Goal: Task Accomplishment & Management: Use online tool/utility

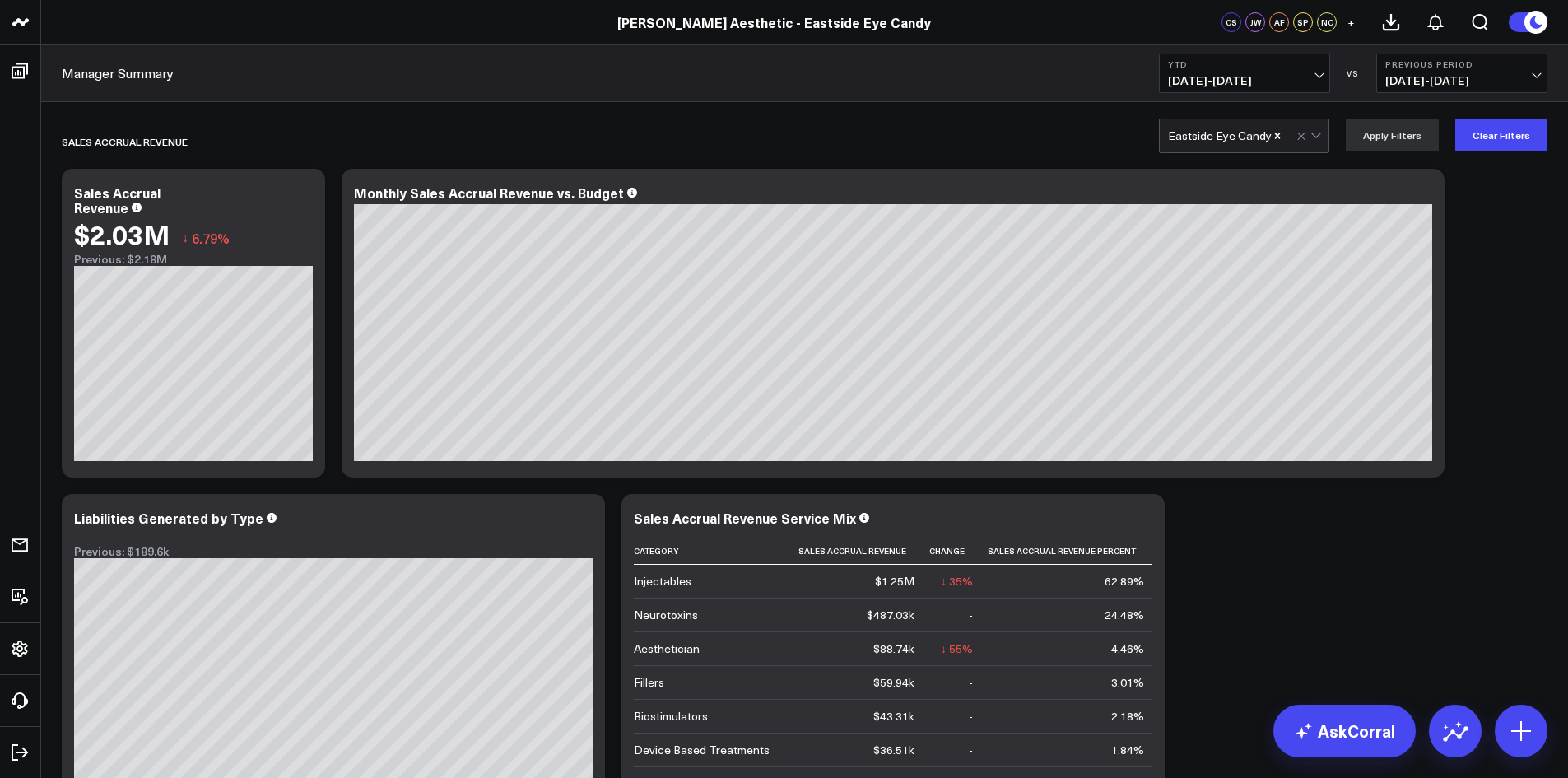
scroll to position [165, 0]
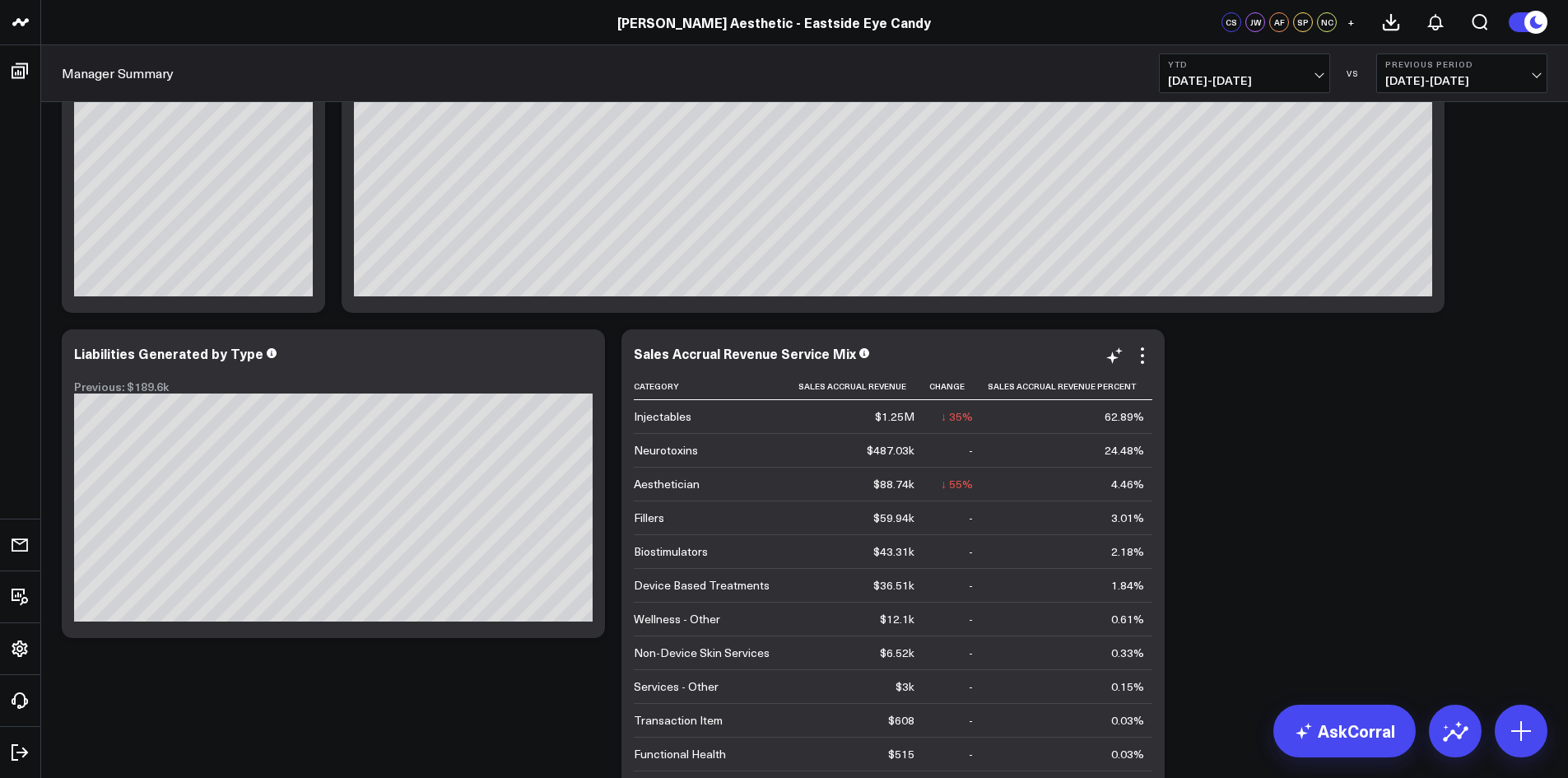
click at [656, 524] on div "Fillers" at bounding box center [649, 517] width 31 height 16
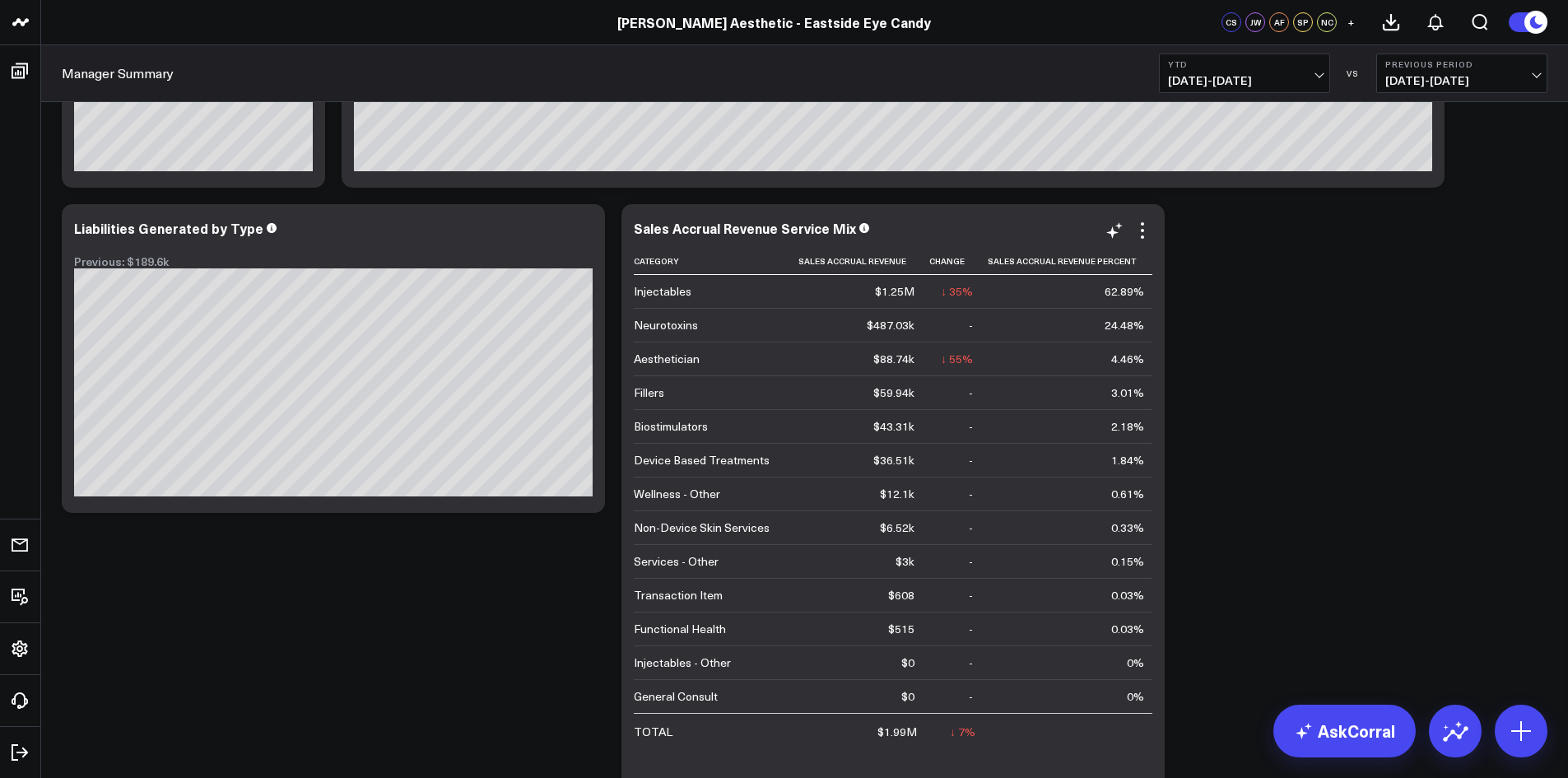
scroll to position [329, 0]
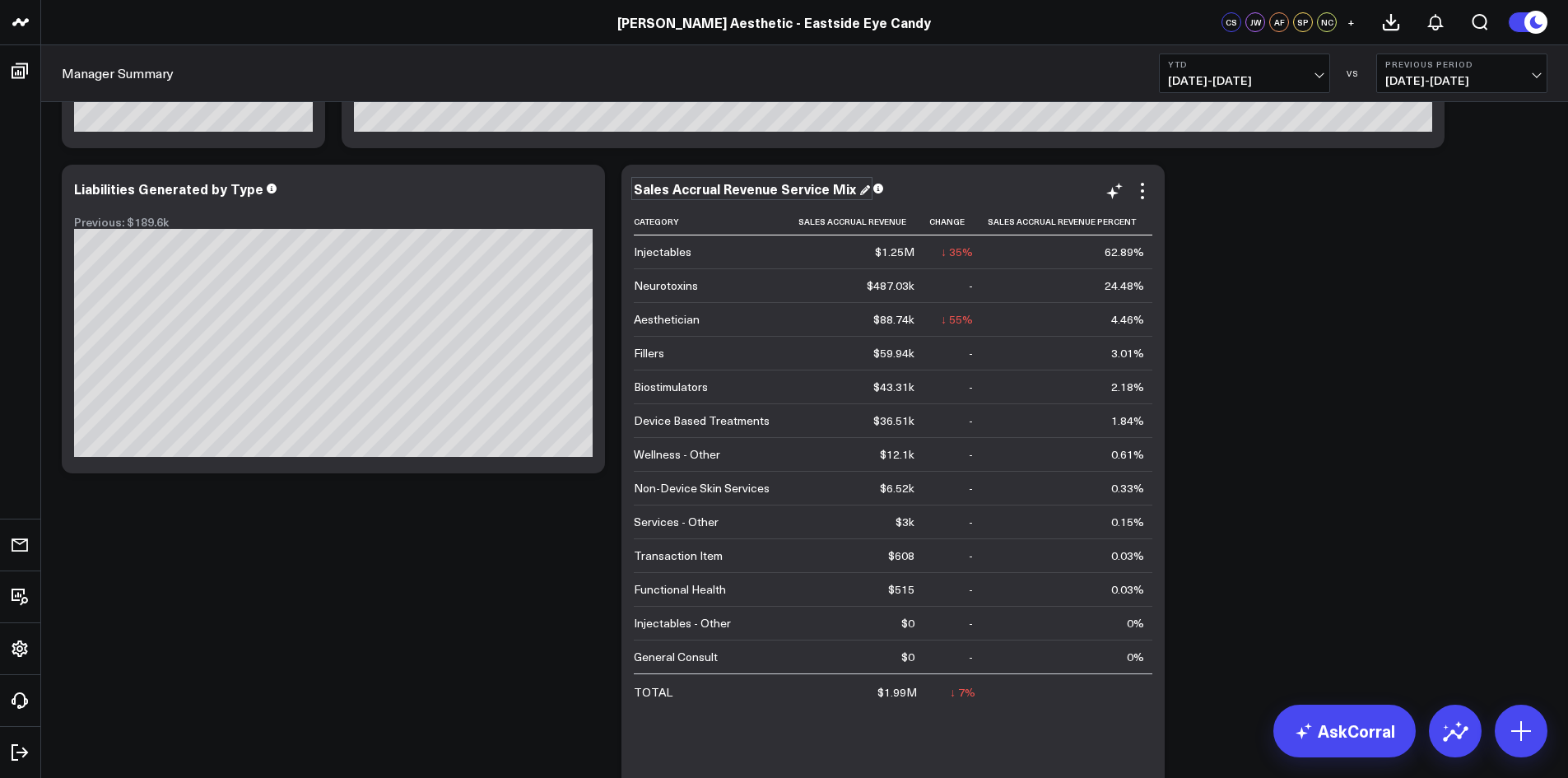
click at [762, 190] on div "Sales Accrual Revenue Service Mix" at bounding box center [752, 188] width 236 height 18
click at [682, 392] on div "Biostimulators" at bounding box center [671, 386] width 74 height 16
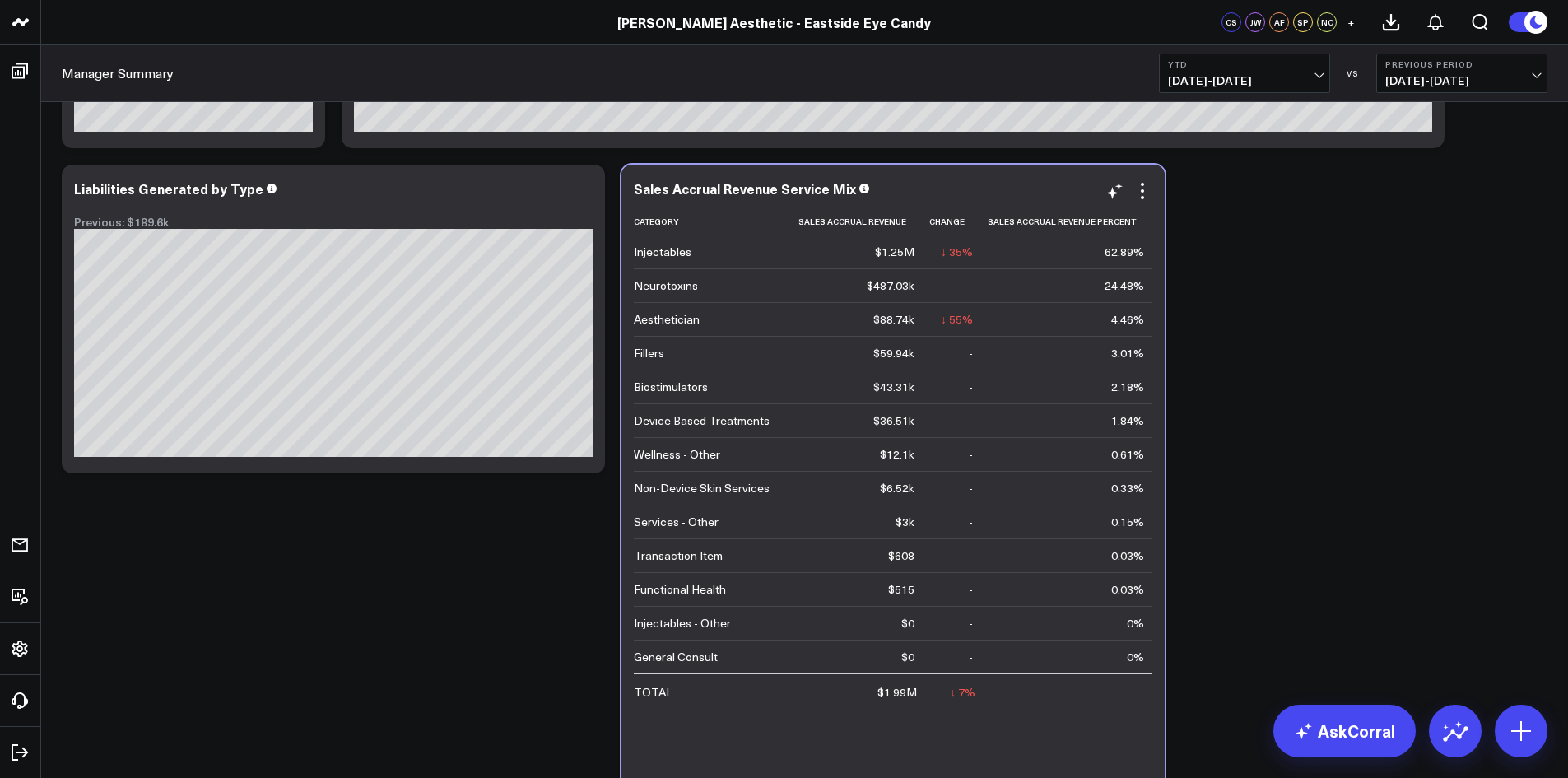
click at [703, 627] on div "Injectables - Other" at bounding box center [683, 623] width 97 height 16
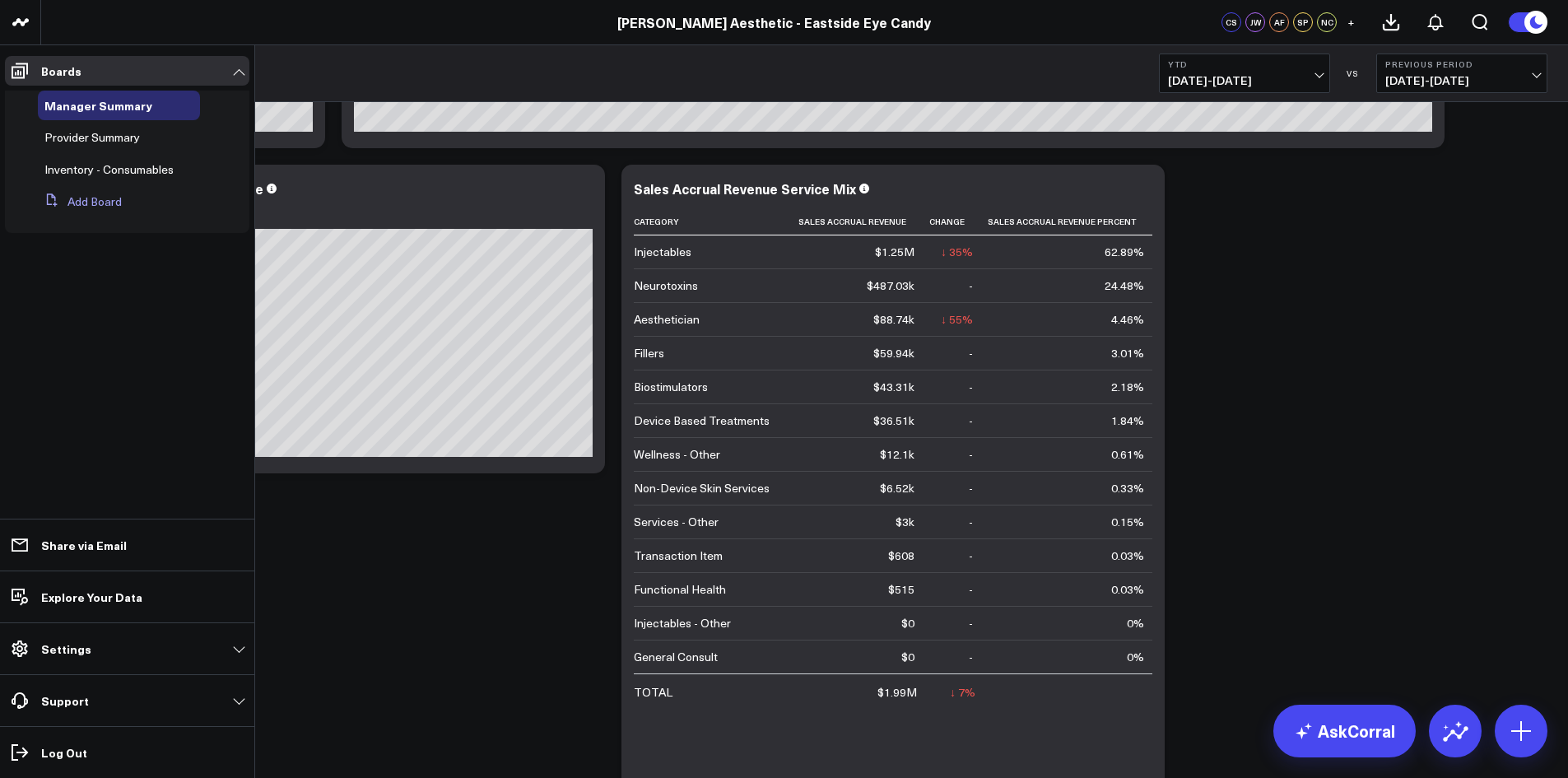
click at [102, 203] on button "Add Board" at bounding box center [79, 202] width 84 height 30
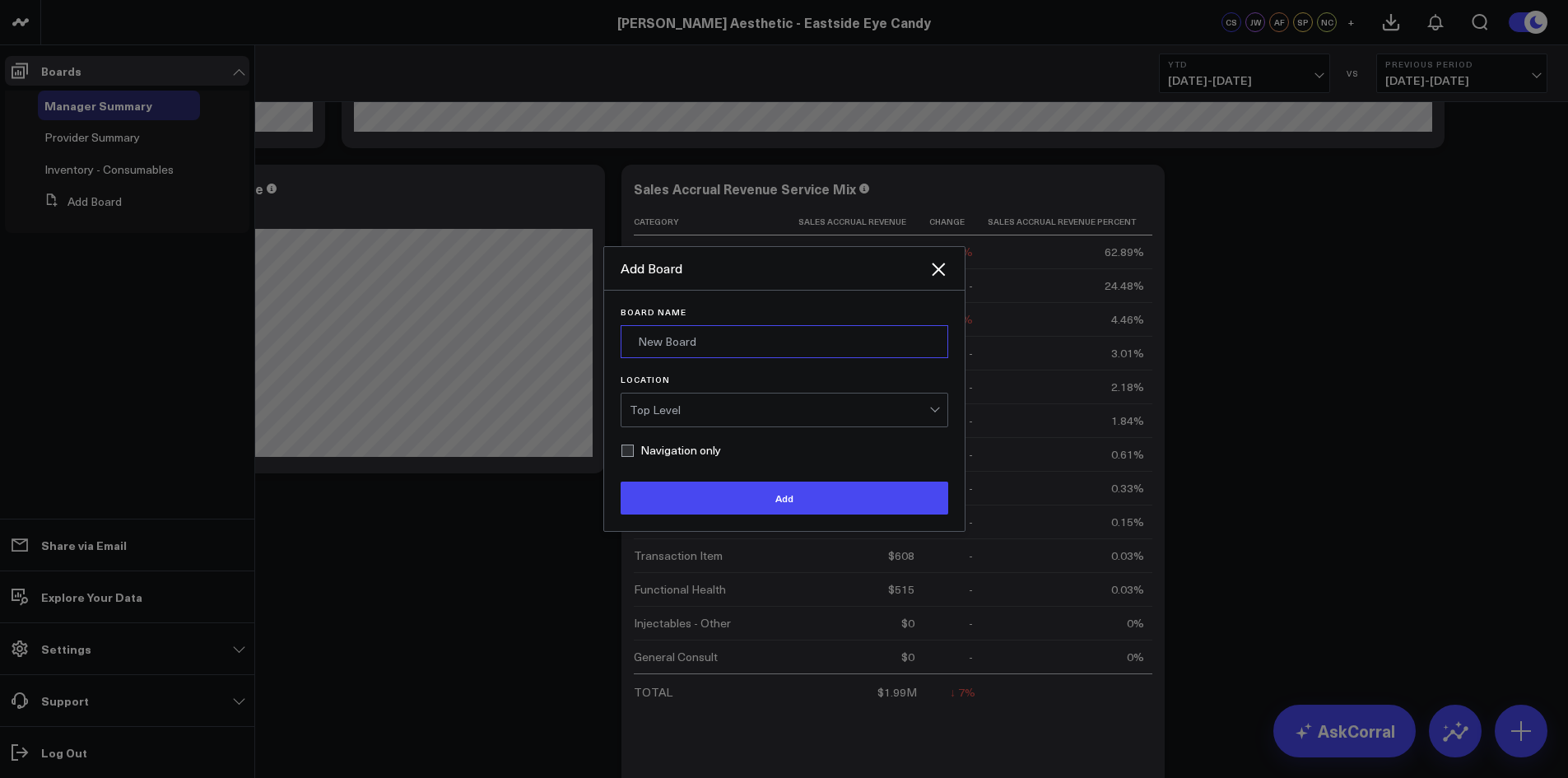
click at [692, 345] on input "Board Name" at bounding box center [784, 341] width 327 height 33
type input "Product Summary"
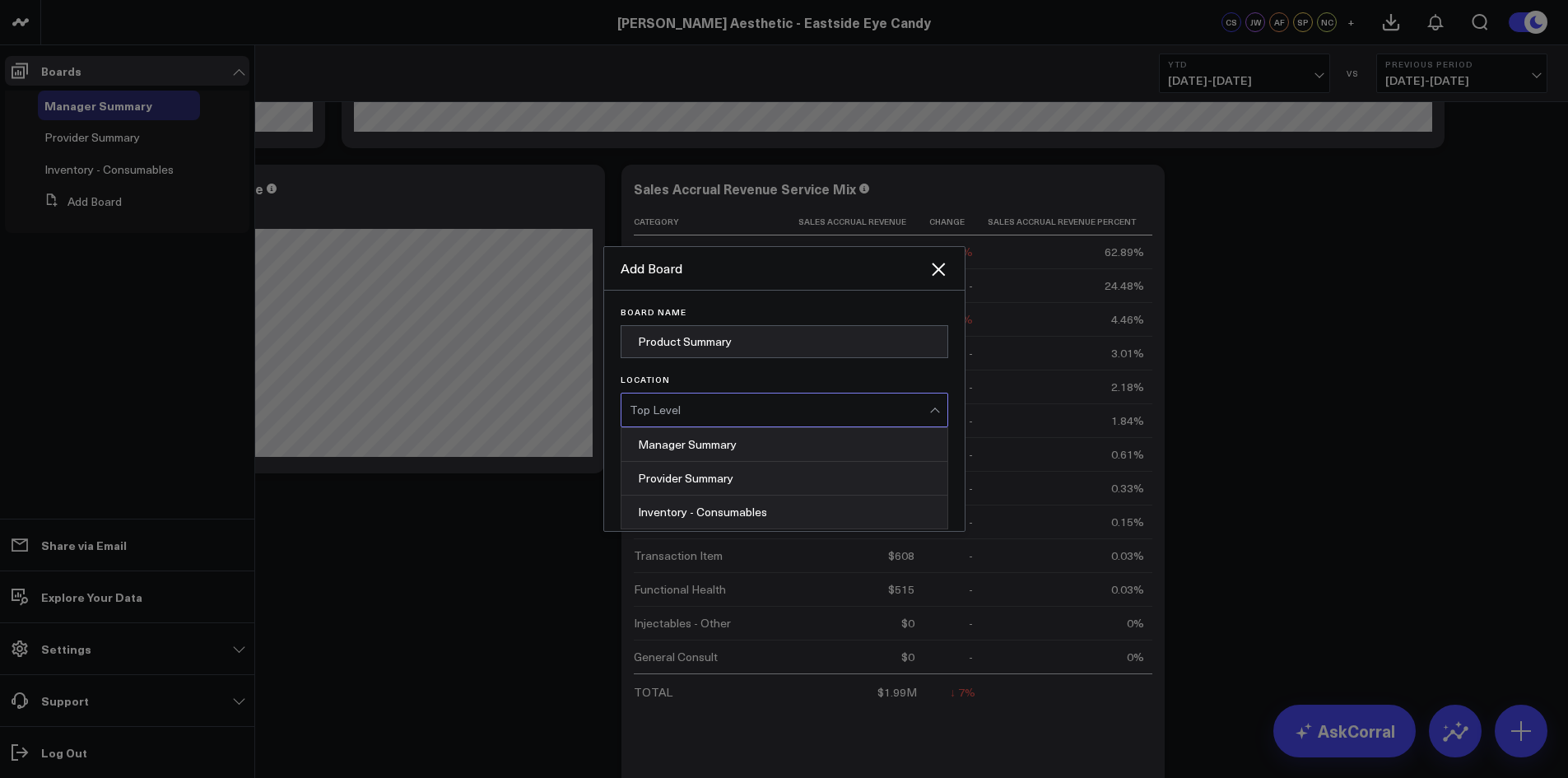
click at [714, 416] on div "Top Level" at bounding box center [779, 410] width 300 height 33
click at [854, 277] on div "Add Board" at bounding box center [774, 268] width 308 height 18
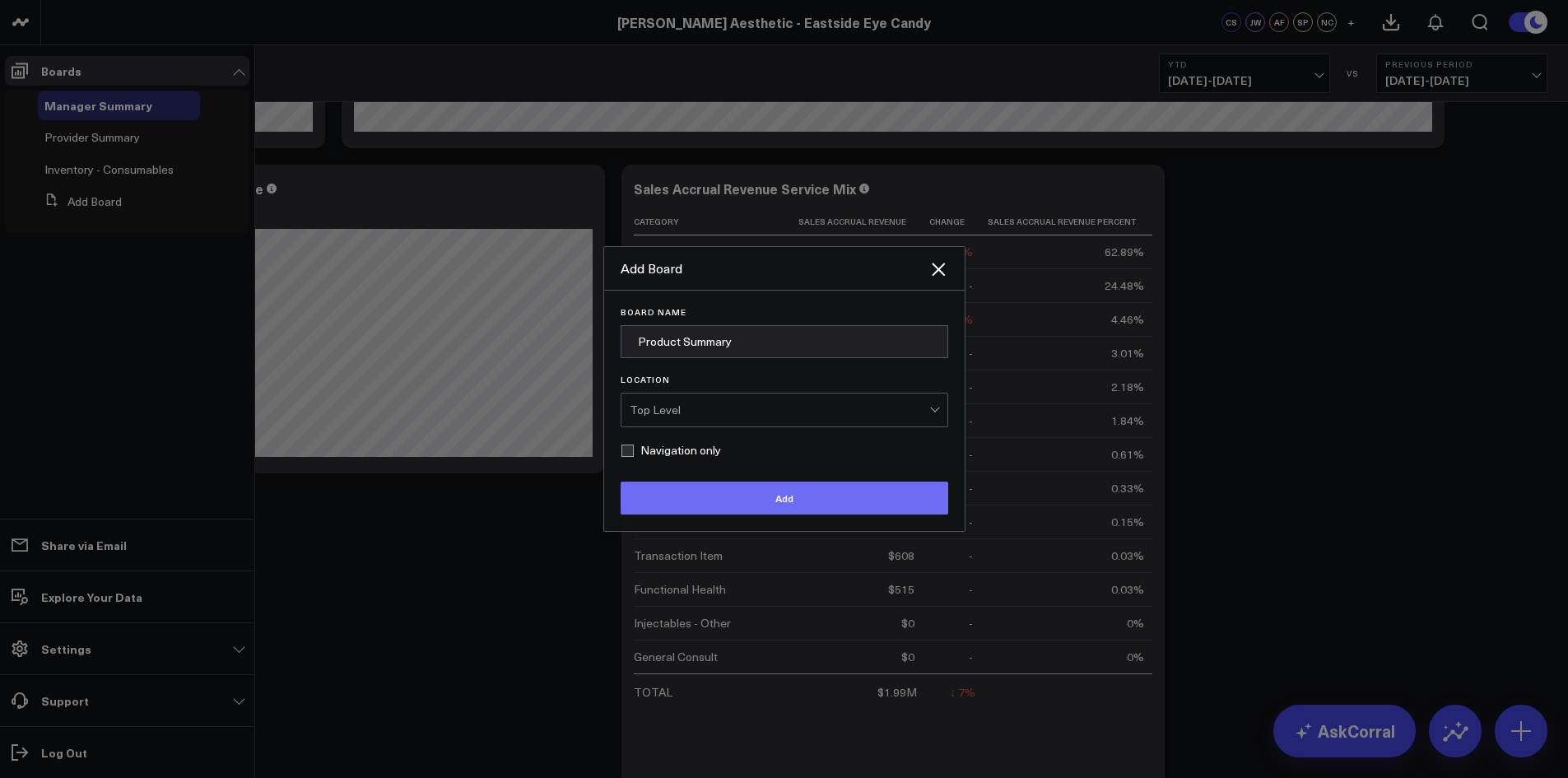
click at [808, 500] on button "Add" at bounding box center [784, 498] width 327 height 33
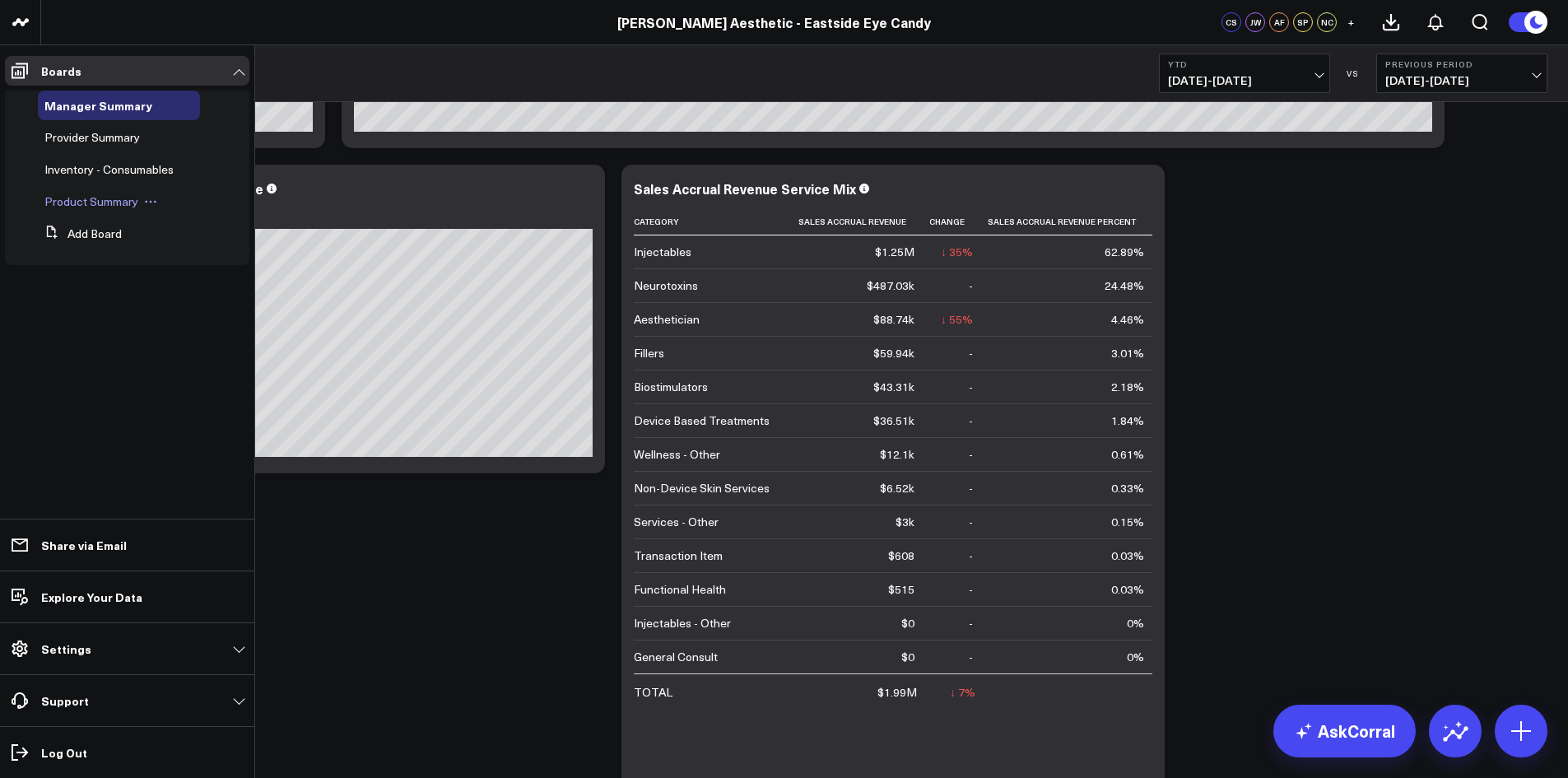
click at [68, 203] on span "Product Summary" at bounding box center [91, 201] width 94 height 15
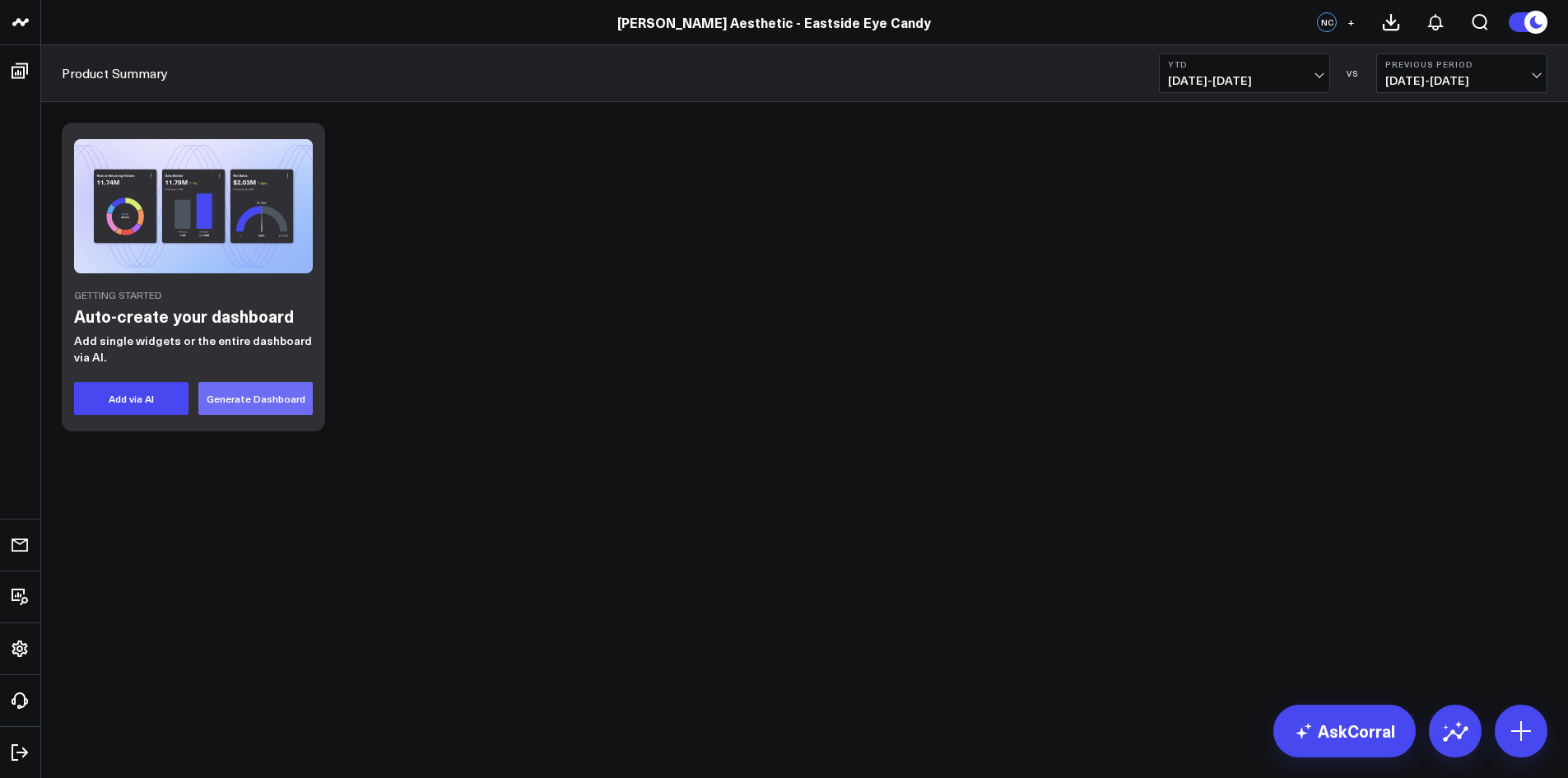
click at [244, 393] on button "Generate Dashboard" at bounding box center [255, 398] width 115 height 33
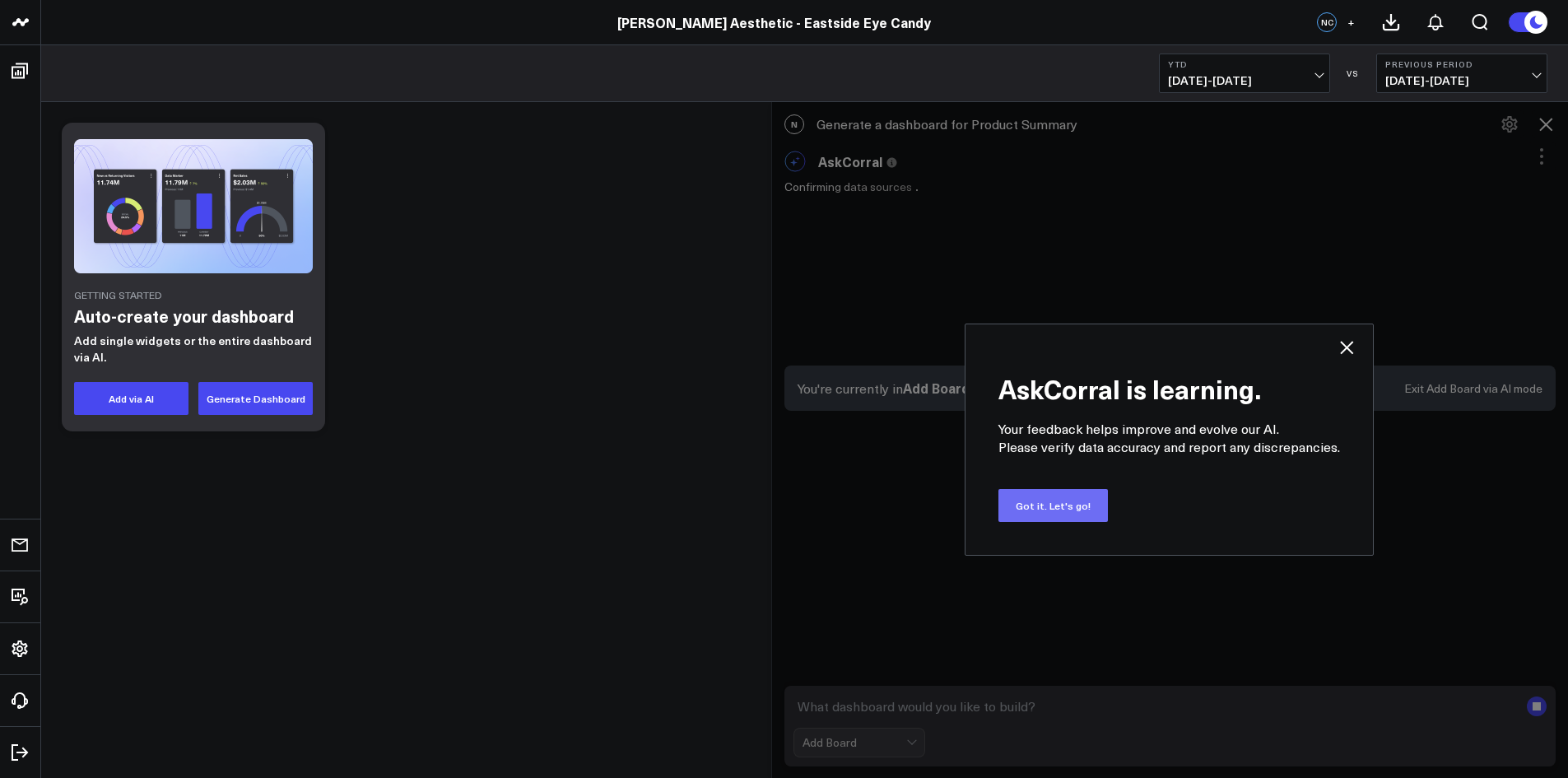
click at [1050, 500] on button "Got it. Let's go!" at bounding box center [1053, 505] width 109 height 33
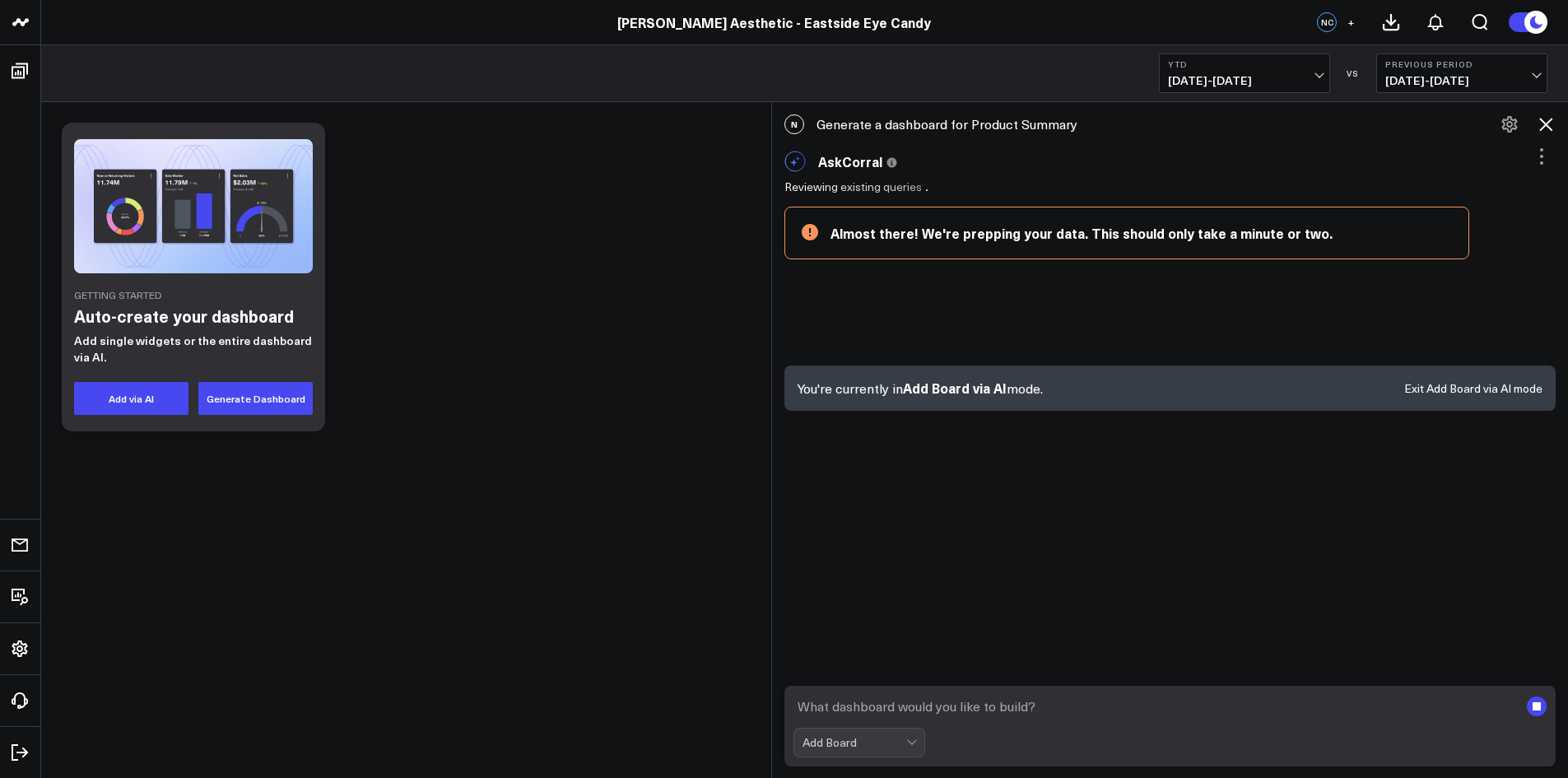
click at [967, 123] on div "N Generate a dashboard for Product Summary" at bounding box center [1170, 124] width 796 height 36
click at [1509, 122] on icon at bounding box center [1509, 124] width 15 height 16
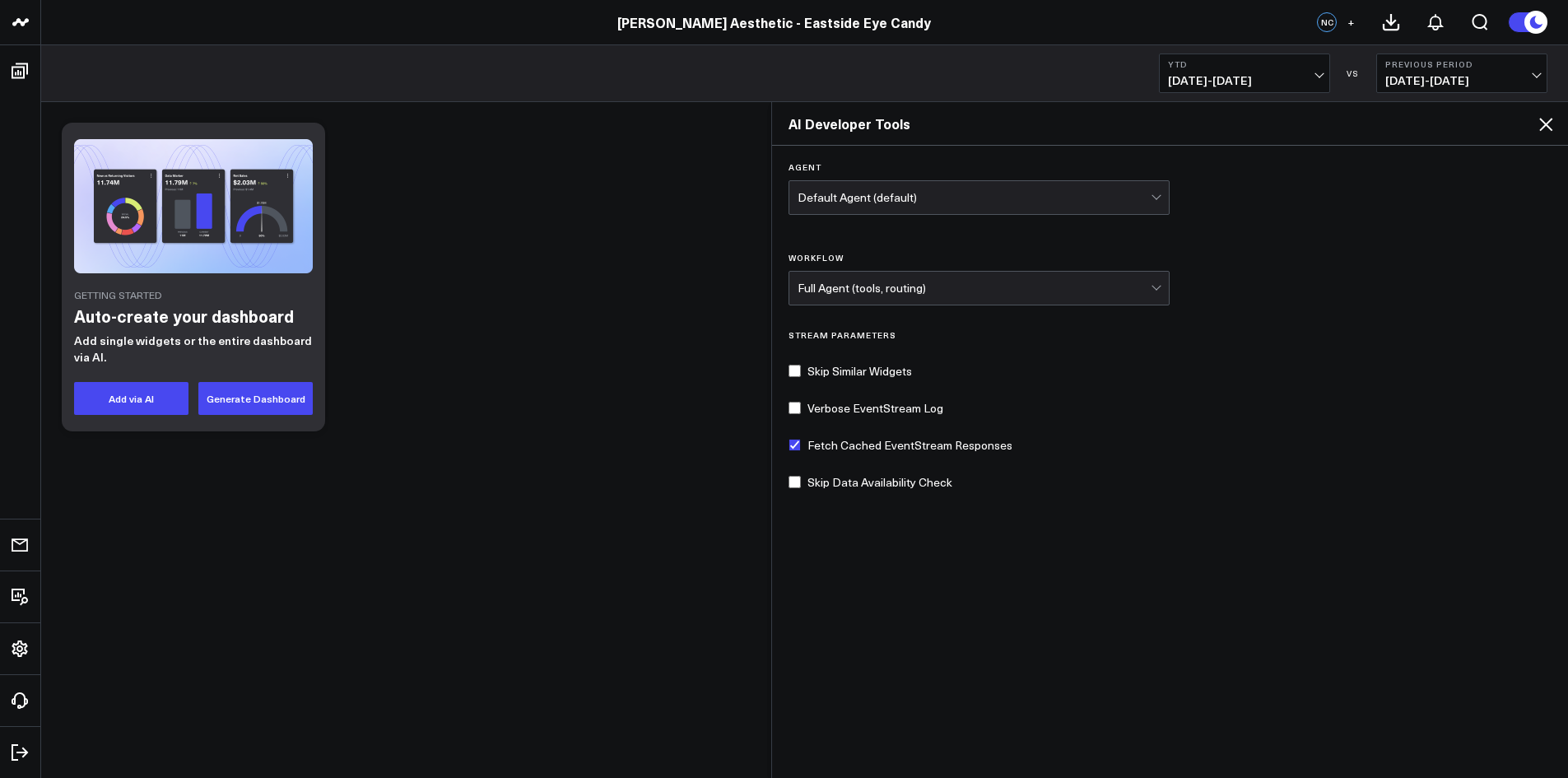
click at [919, 195] on div "Default Agent (default)" at bounding box center [974, 197] width 354 height 13
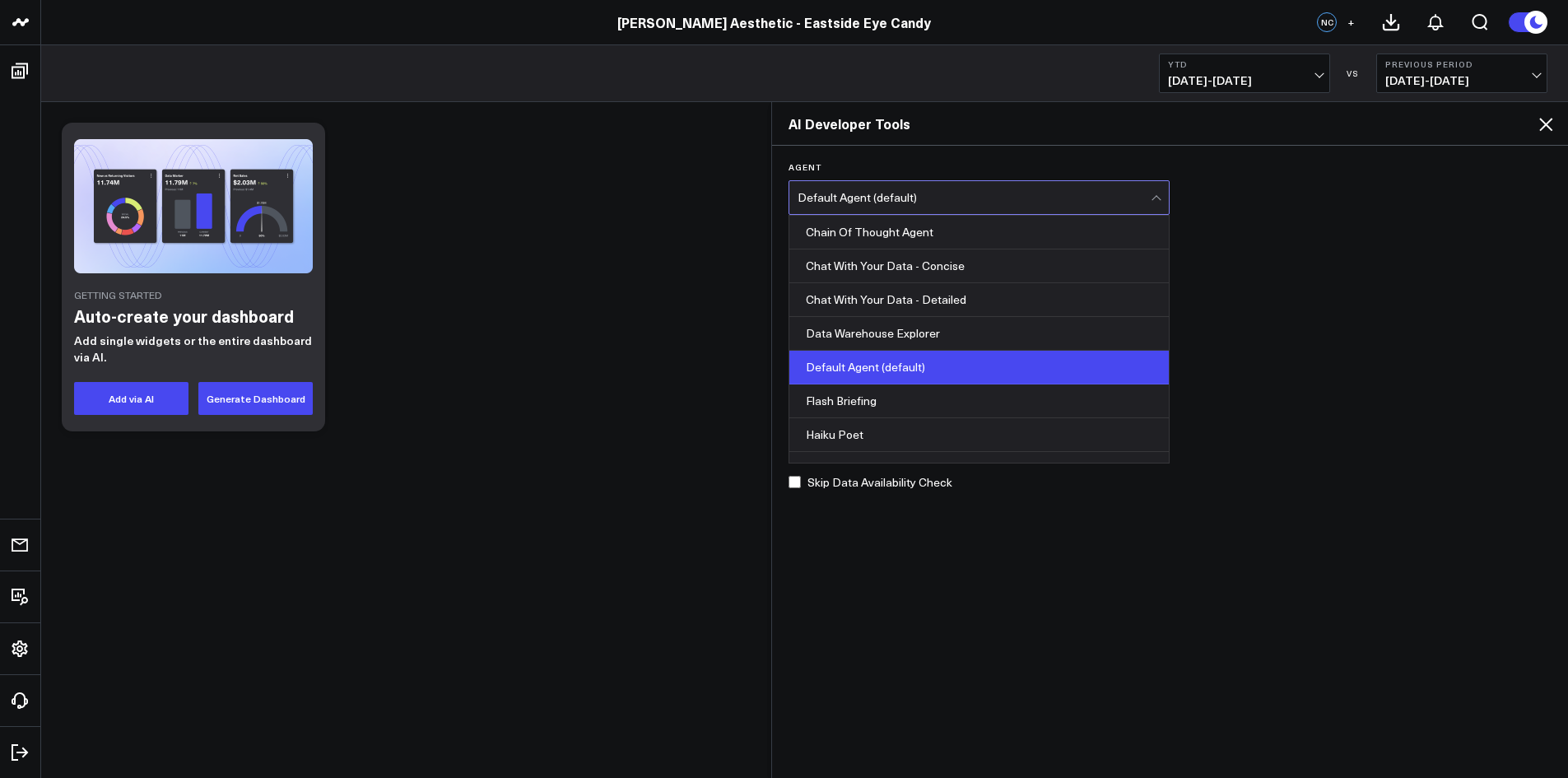
click at [919, 195] on div "Default Agent (default)" at bounding box center [974, 197] width 354 height 13
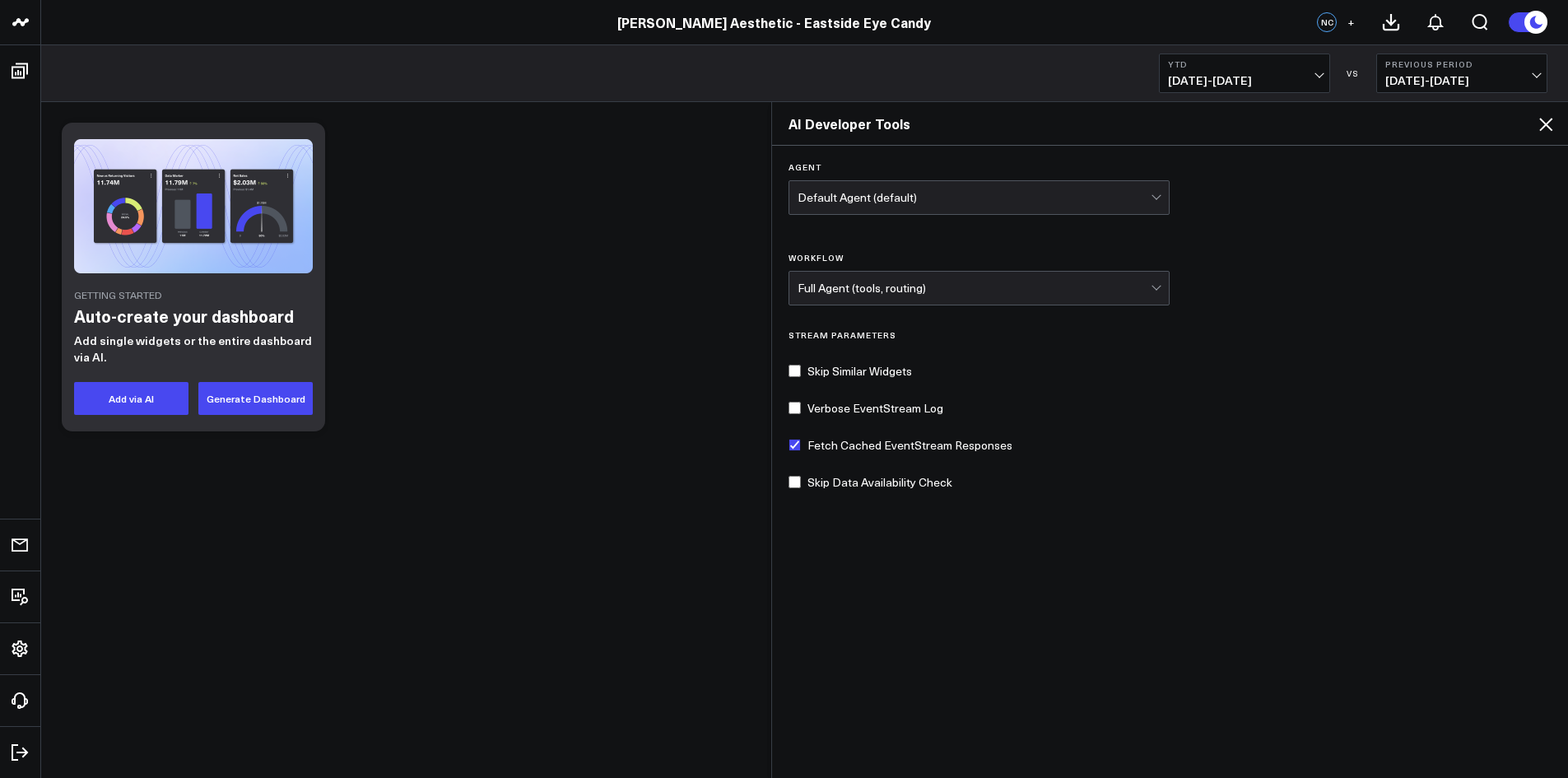
click at [943, 292] on div "Full Agent (tools, routing)" at bounding box center [974, 287] width 354 height 13
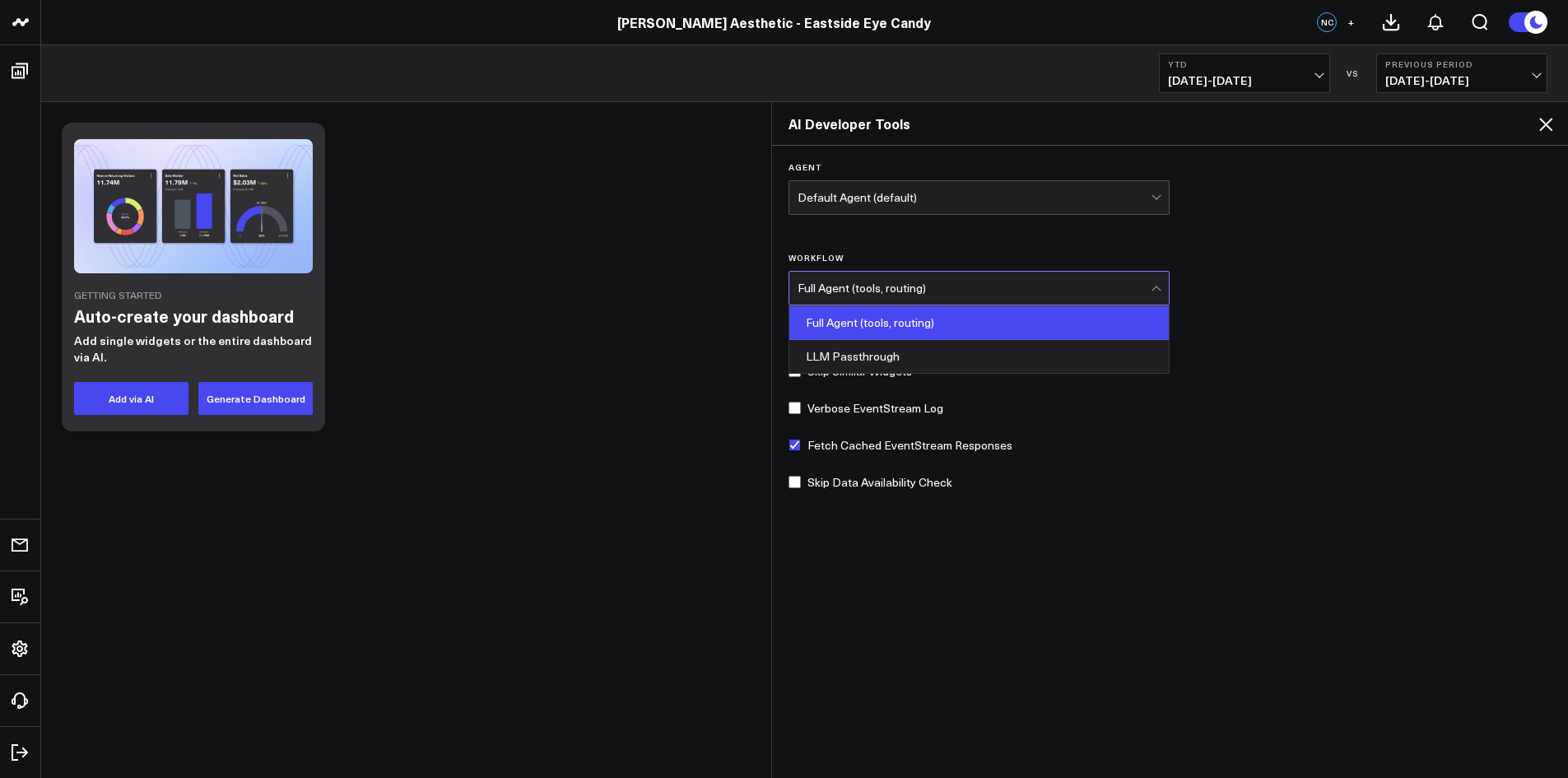
click at [942, 292] on div "Full Agent (tools, routing)" at bounding box center [974, 287] width 354 height 13
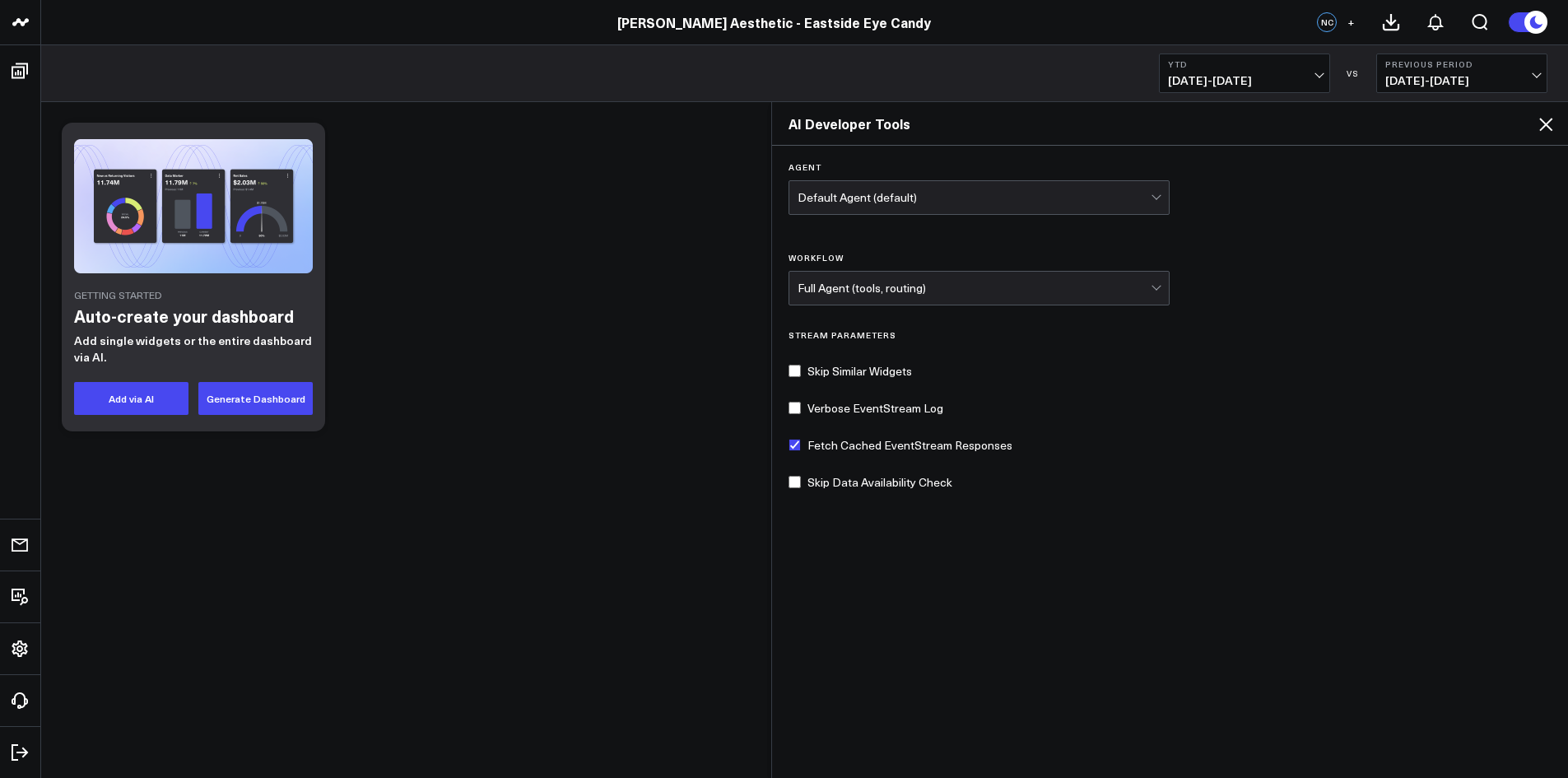
click at [1204, 297] on div "Agent Default Agent (default) Workflow Full Agent (tools, routing) Stream Param…" at bounding box center [1170, 460] width 796 height 630
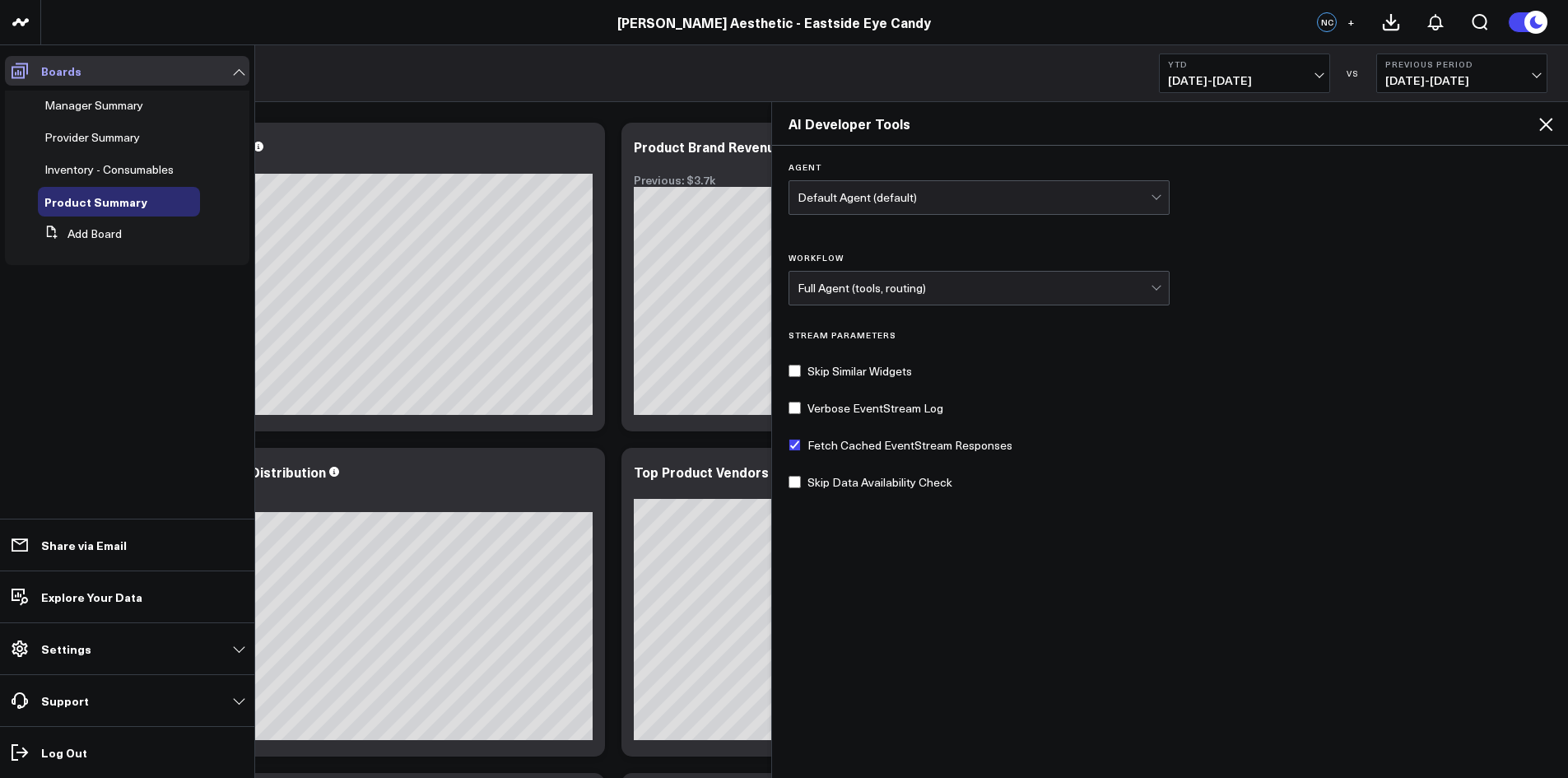
click at [23, 68] on icon at bounding box center [20, 70] width 20 height 20
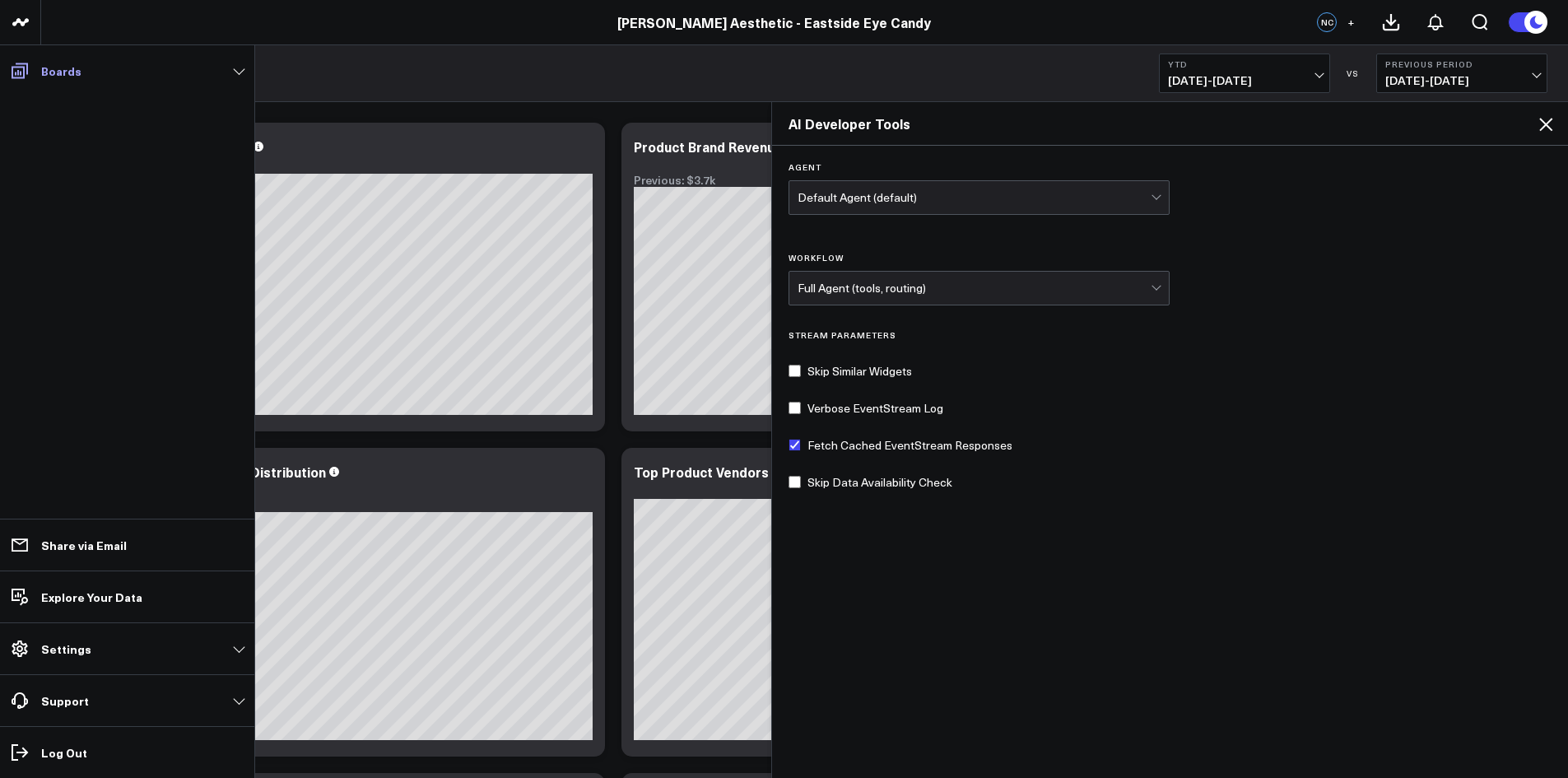
click at [23, 68] on icon at bounding box center [20, 70] width 20 height 20
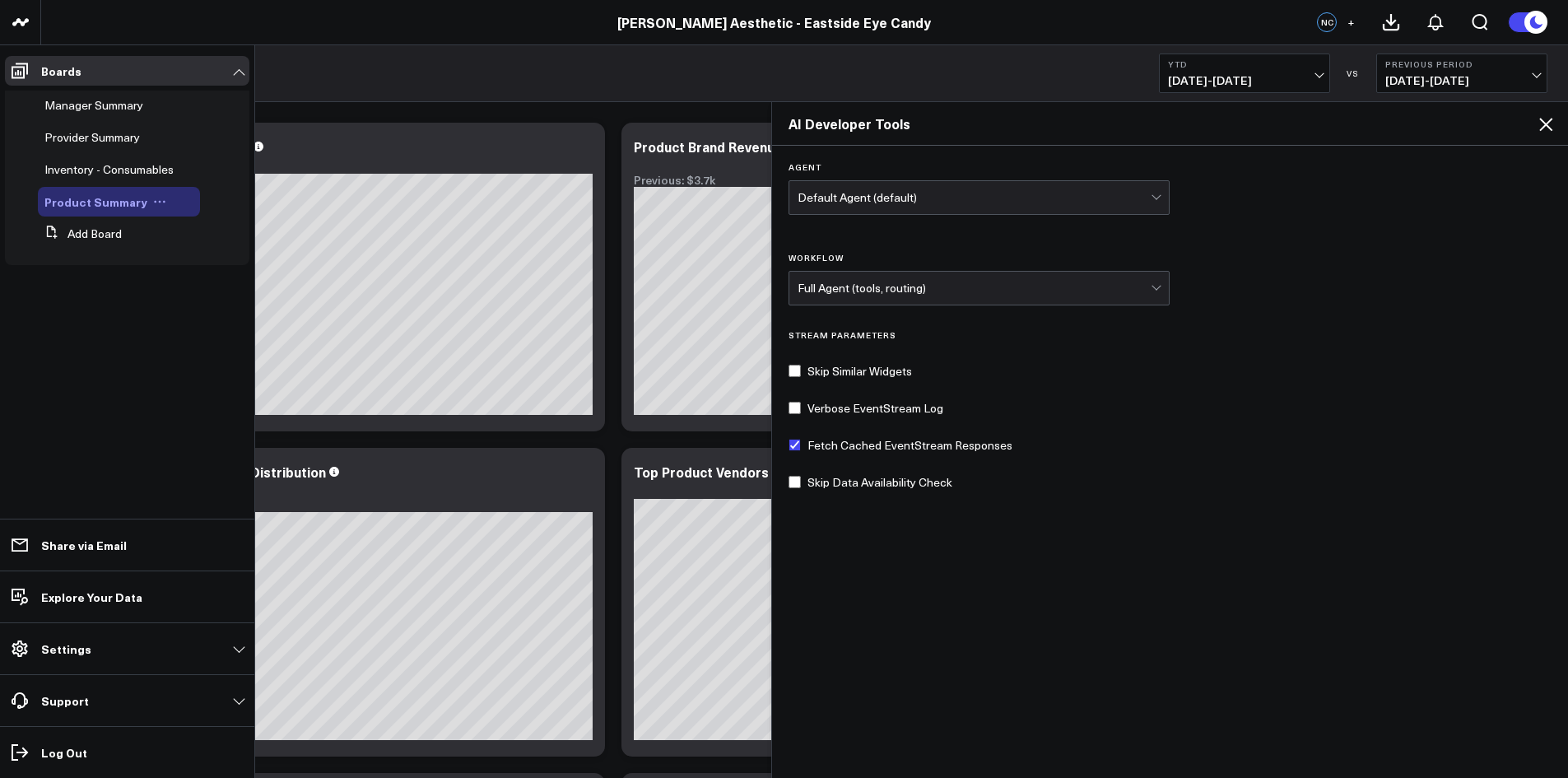
click at [147, 201] on button at bounding box center [159, 201] width 25 height 13
click at [218, 315] on button "Delete Board" at bounding box center [231, 320] width 133 height 32
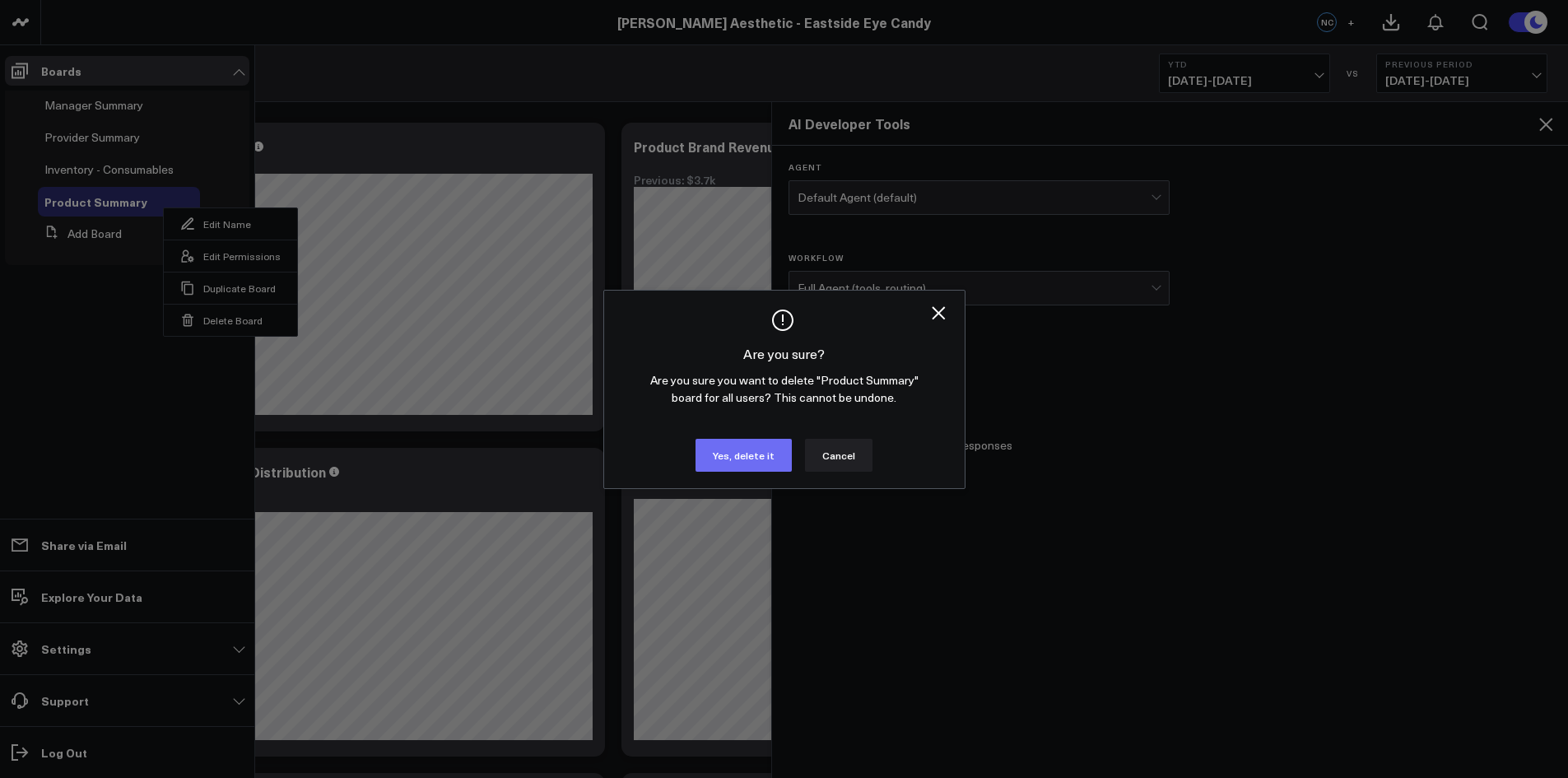
click at [724, 452] on button "Yes, delete it" at bounding box center [743, 455] width 97 height 33
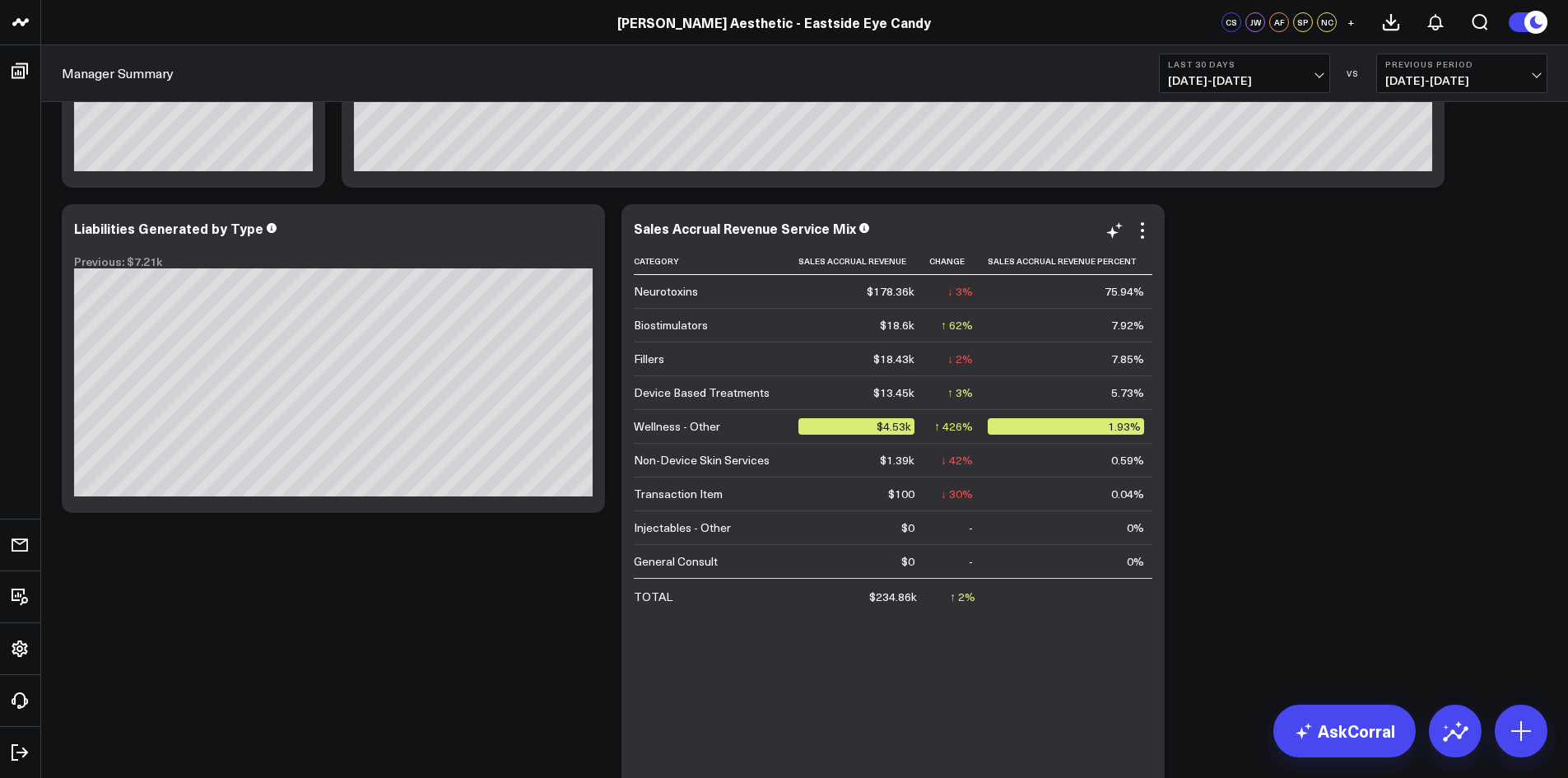
scroll to position [329, 0]
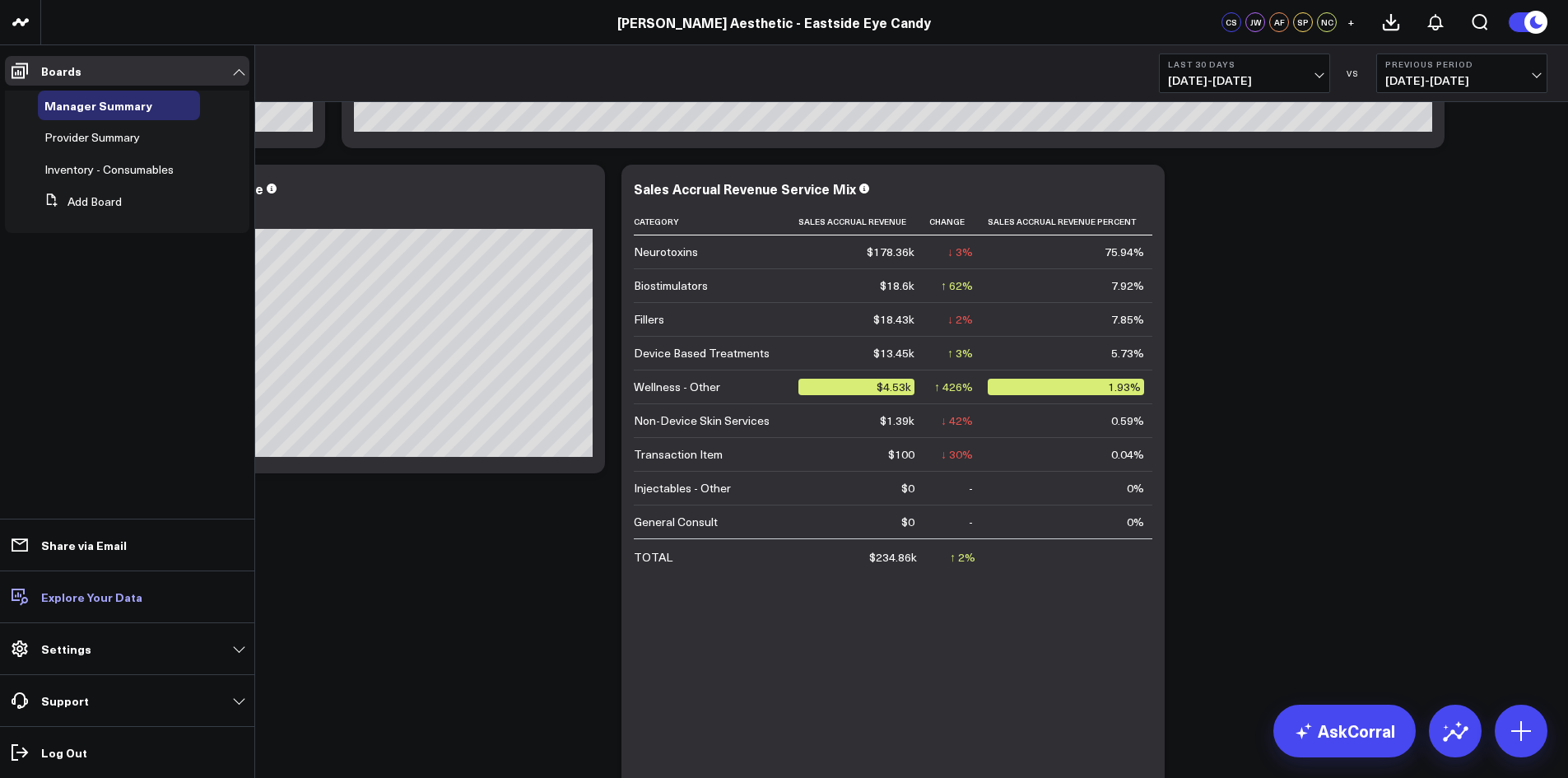
click at [42, 591] on p "Explore Your Data" at bounding box center [91, 597] width 101 height 13
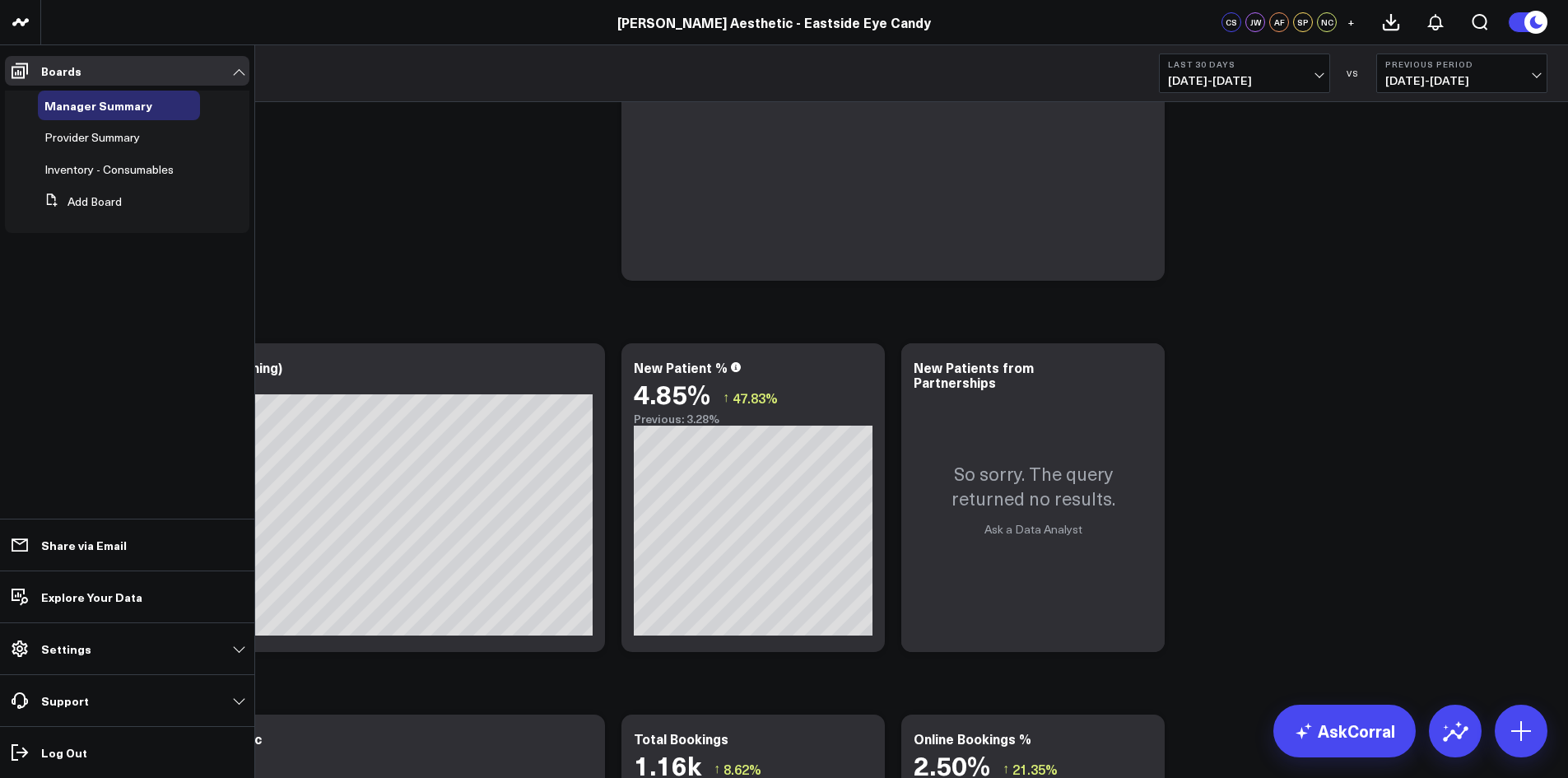
scroll to position [659, 0]
